Goal: Task Accomplishment & Management: Manage account settings

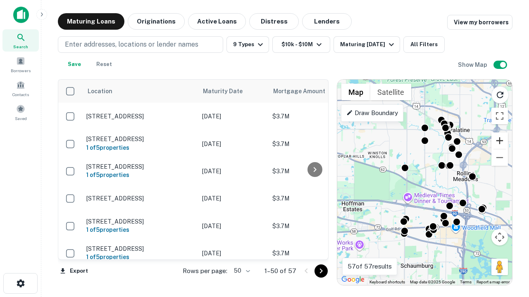
click at [499, 141] on button "Zoom in" at bounding box center [499, 141] width 17 height 17
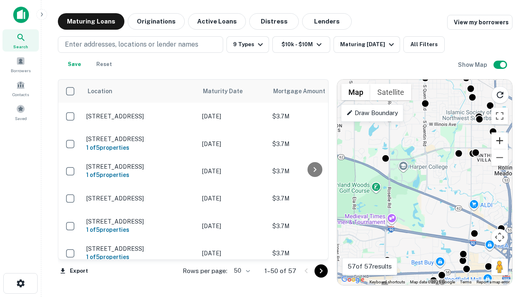
click at [499, 141] on button "Zoom in" at bounding box center [499, 141] width 17 height 17
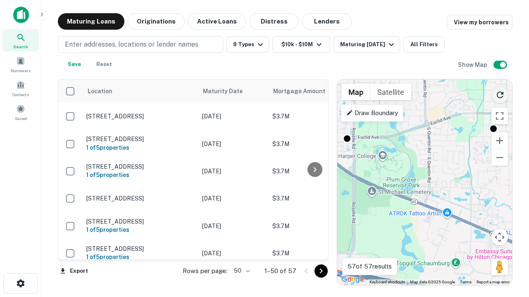
click at [500, 93] on icon "Reload search area" at bounding box center [500, 95] width 10 height 10
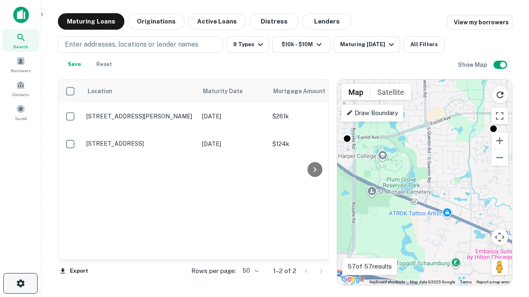
click at [20, 284] on icon "button" at bounding box center [21, 284] width 10 height 10
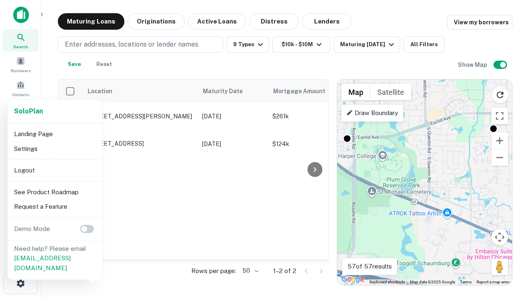
click at [55, 170] on li "Logout" at bounding box center [55, 170] width 88 height 15
